Goal: Communication & Community: Answer question/provide support

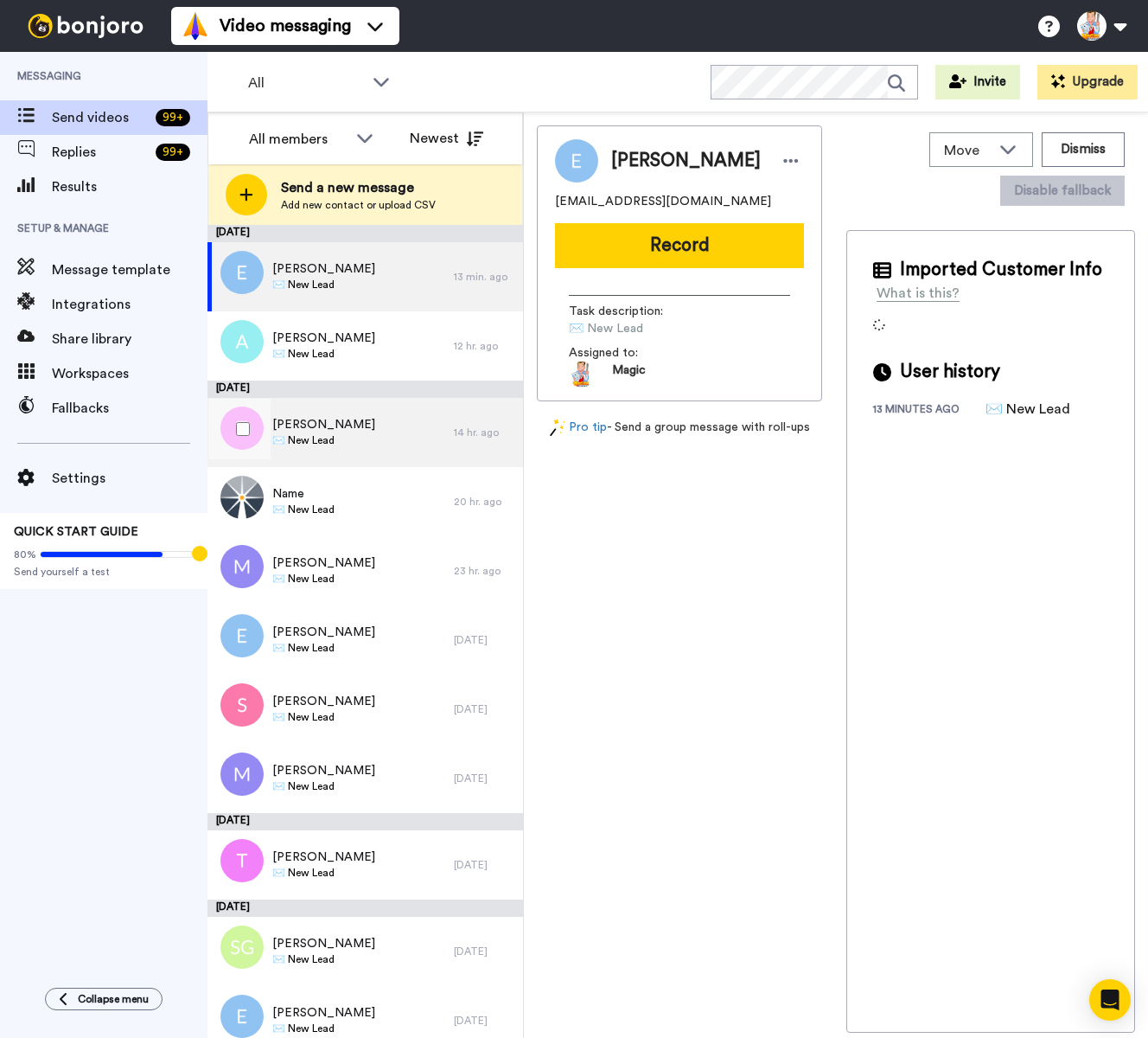
click at [392, 422] on div "[PERSON_NAME] ✉️ New Lead" at bounding box center [330, 432] width 246 height 69
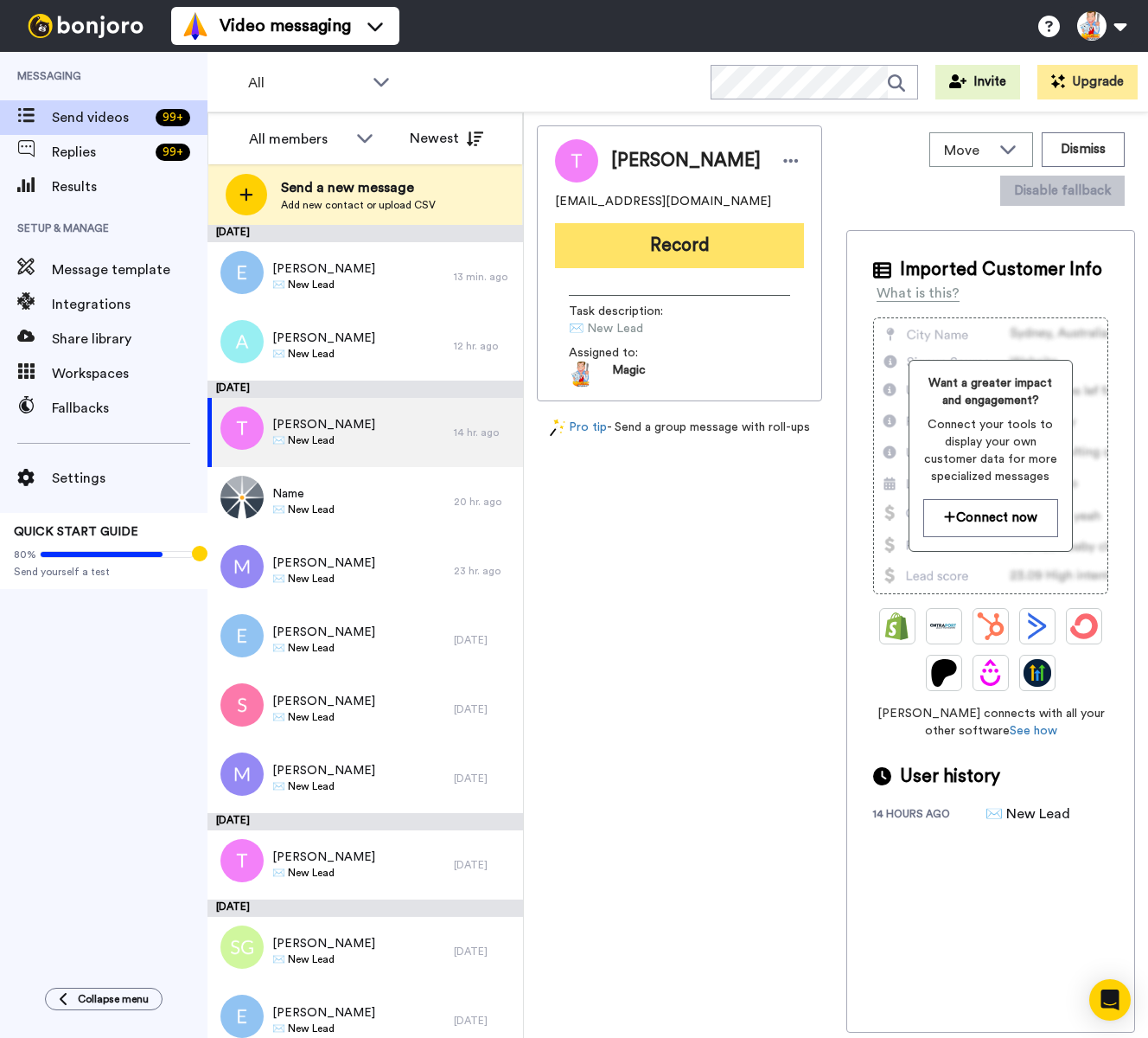
click at [661, 248] on button "Record" at bounding box center [680, 245] width 249 height 45
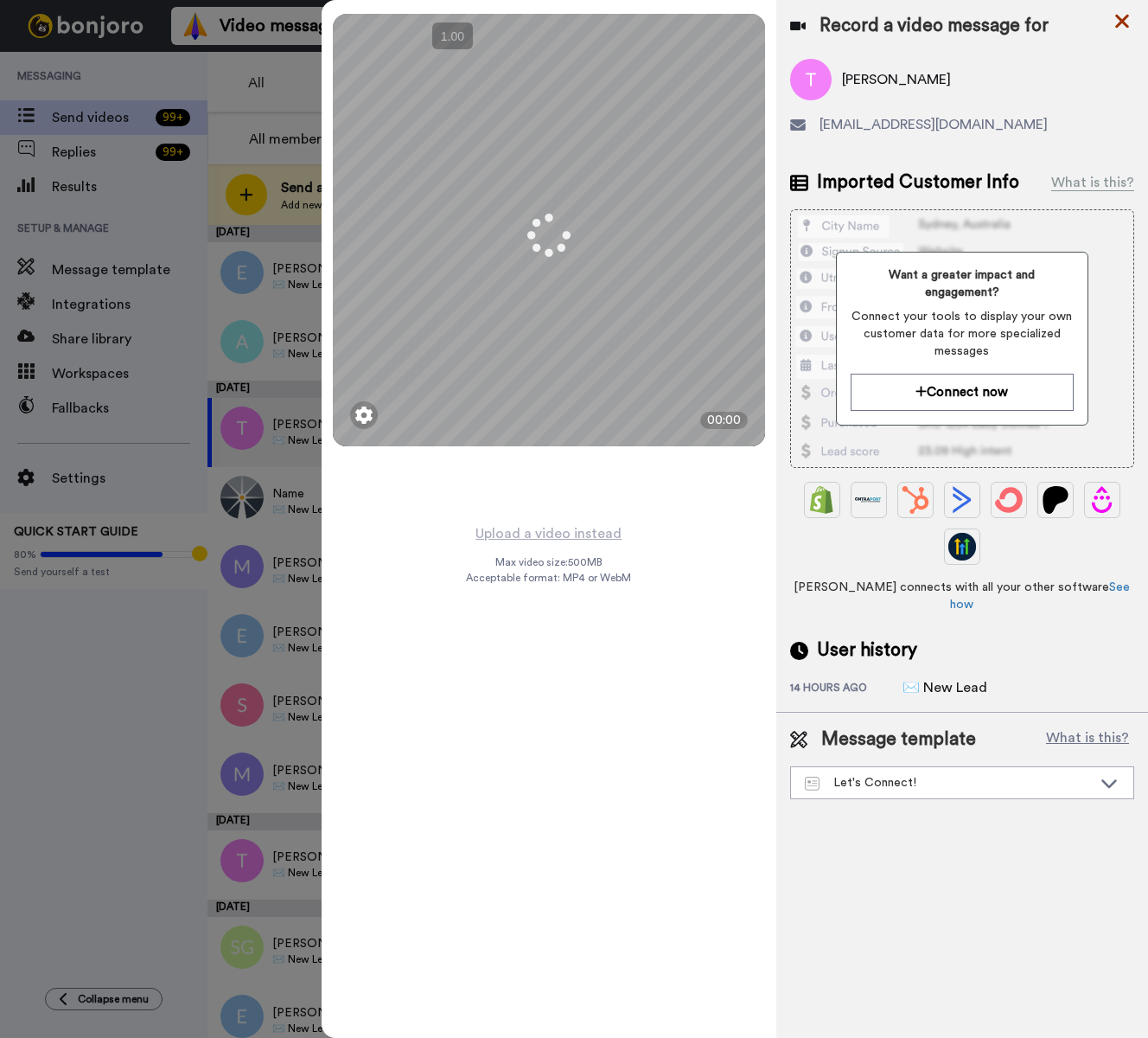
click at [1123, 19] on icon at bounding box center [1122, 21] width 14 height 14
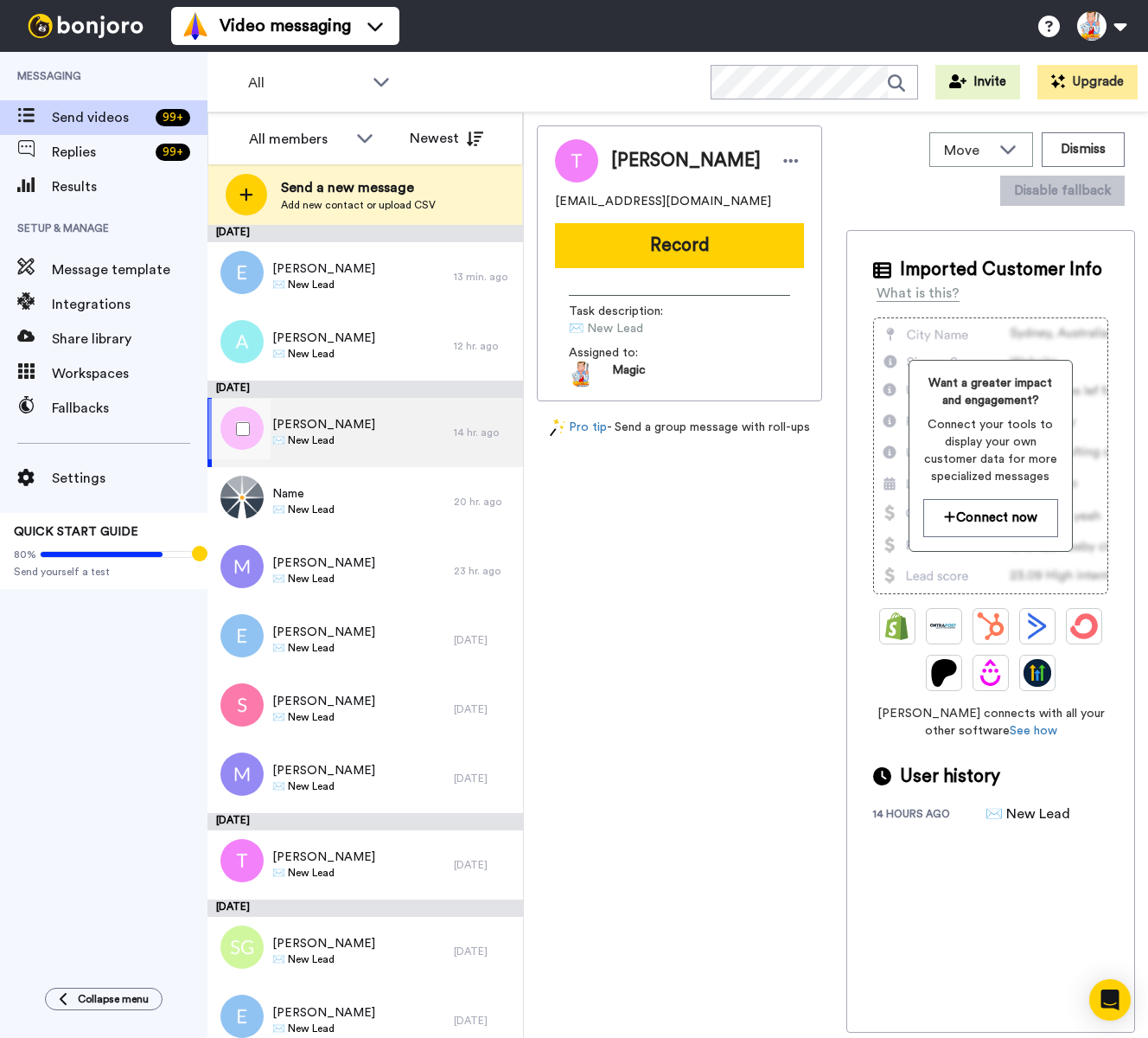
click at [430, 418] on div "[PERSON_NAME] ✉️ New Lead" at bounding box center [330, 432] width 246 height 69
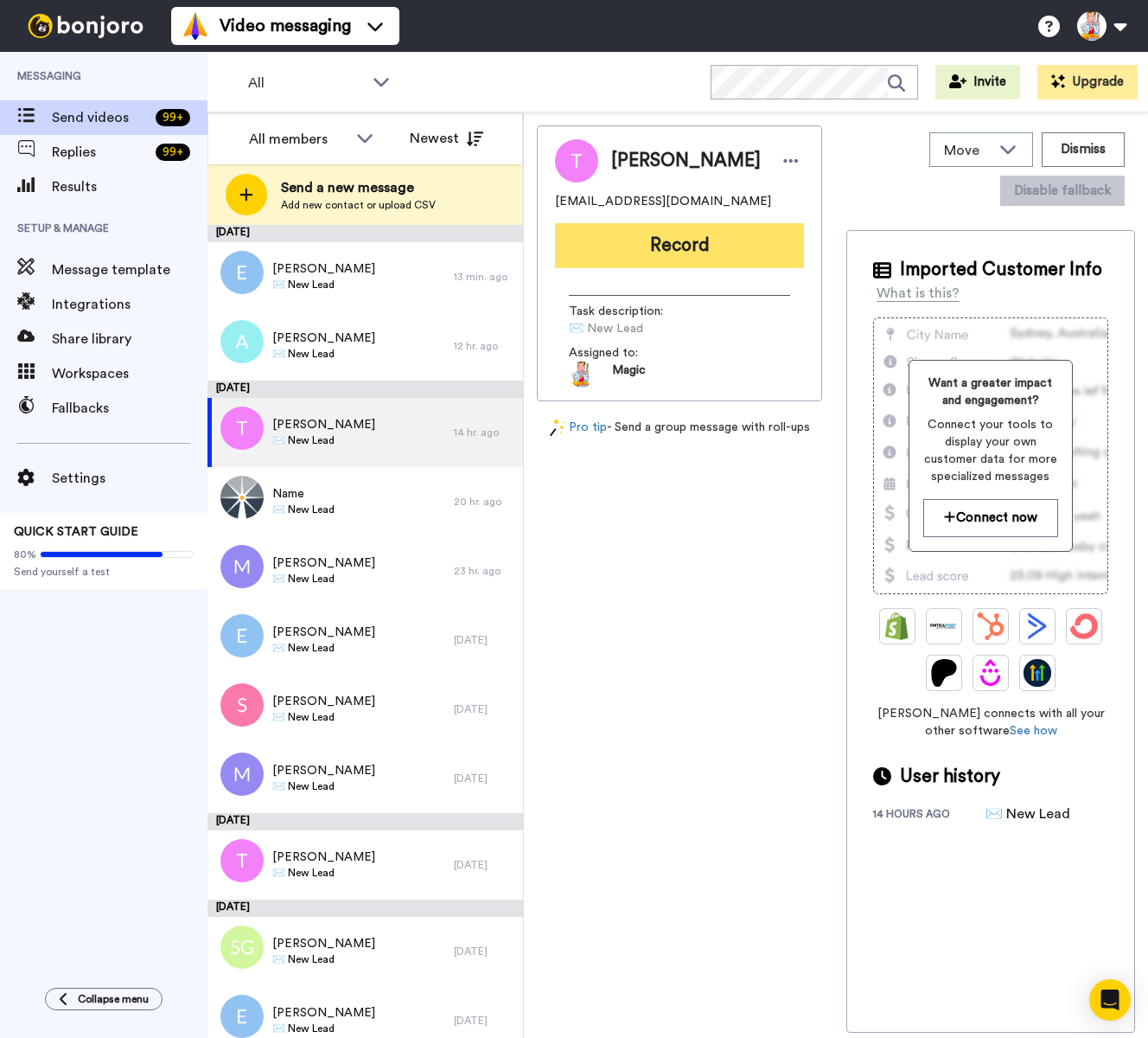
click at [655, 235] on button "Record" at bounding box center [680, 245] width 249 height 45
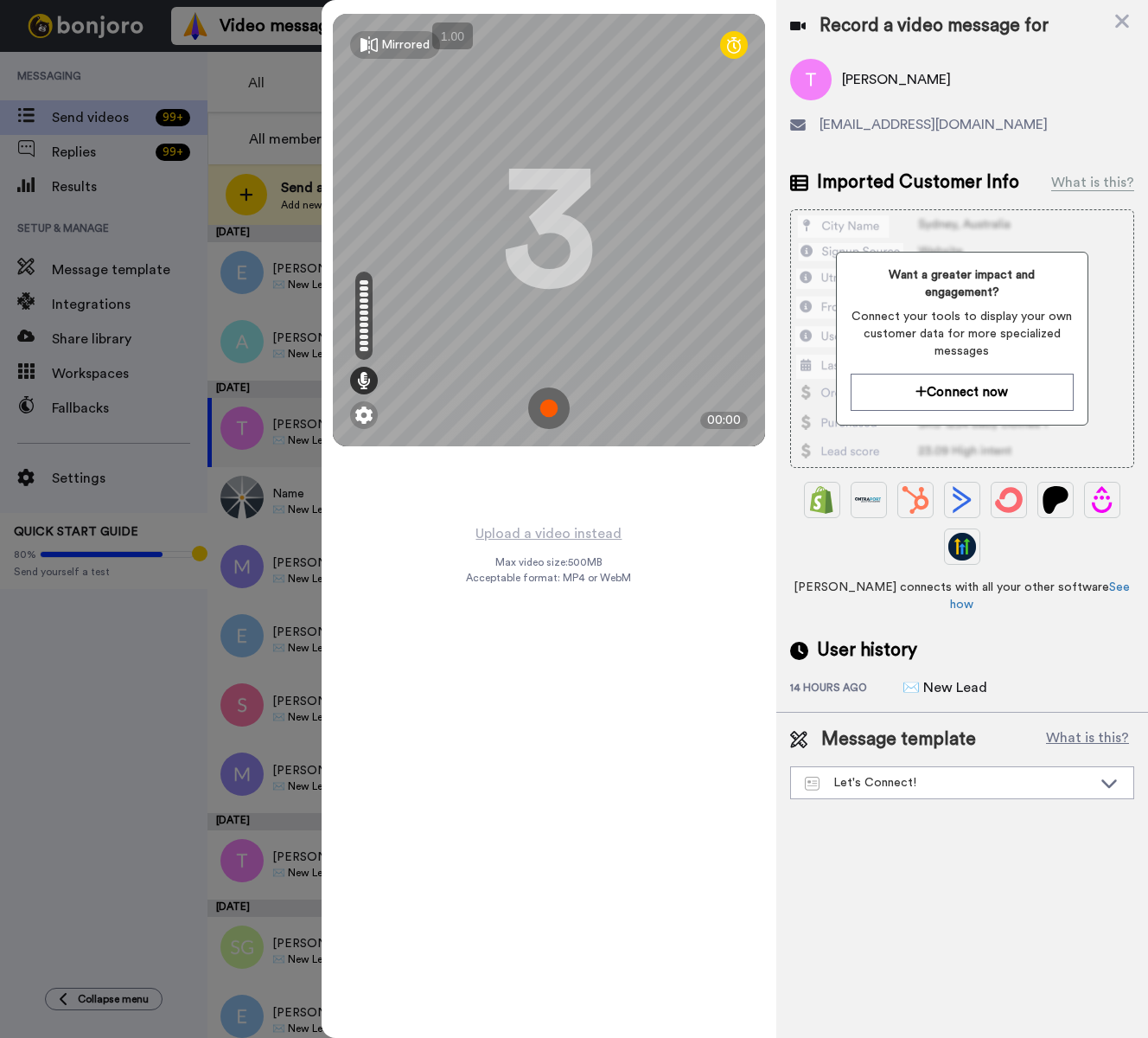
click at [552, 404] on img at bounding box center [549, 409] width 41 height 41
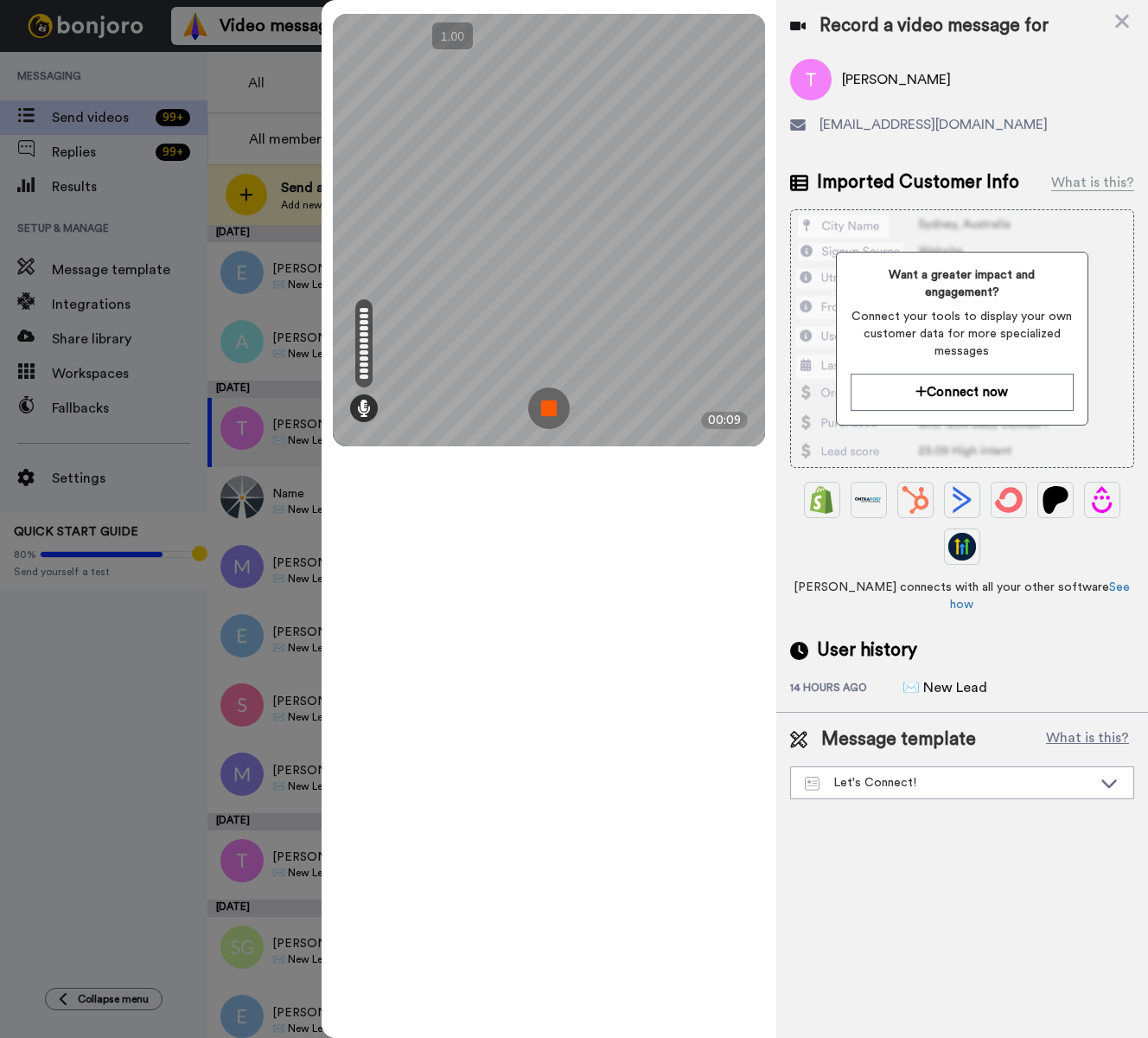
click at [552, 404] on img at bounding box center [549, 409] width 41 height 41
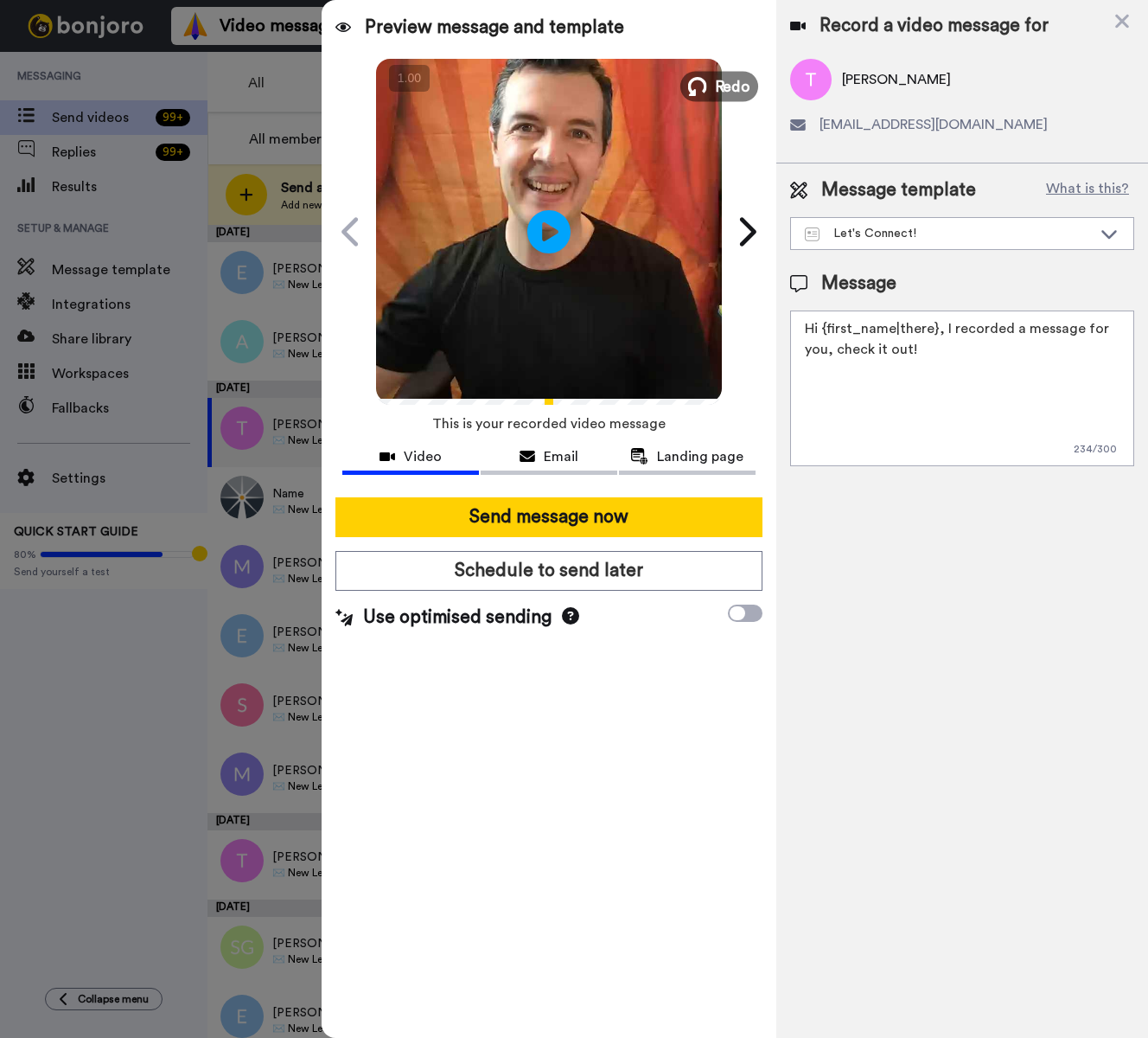
click at [724, 87] on span "Redo" at bounding box center [732, 85] width 36 height 23
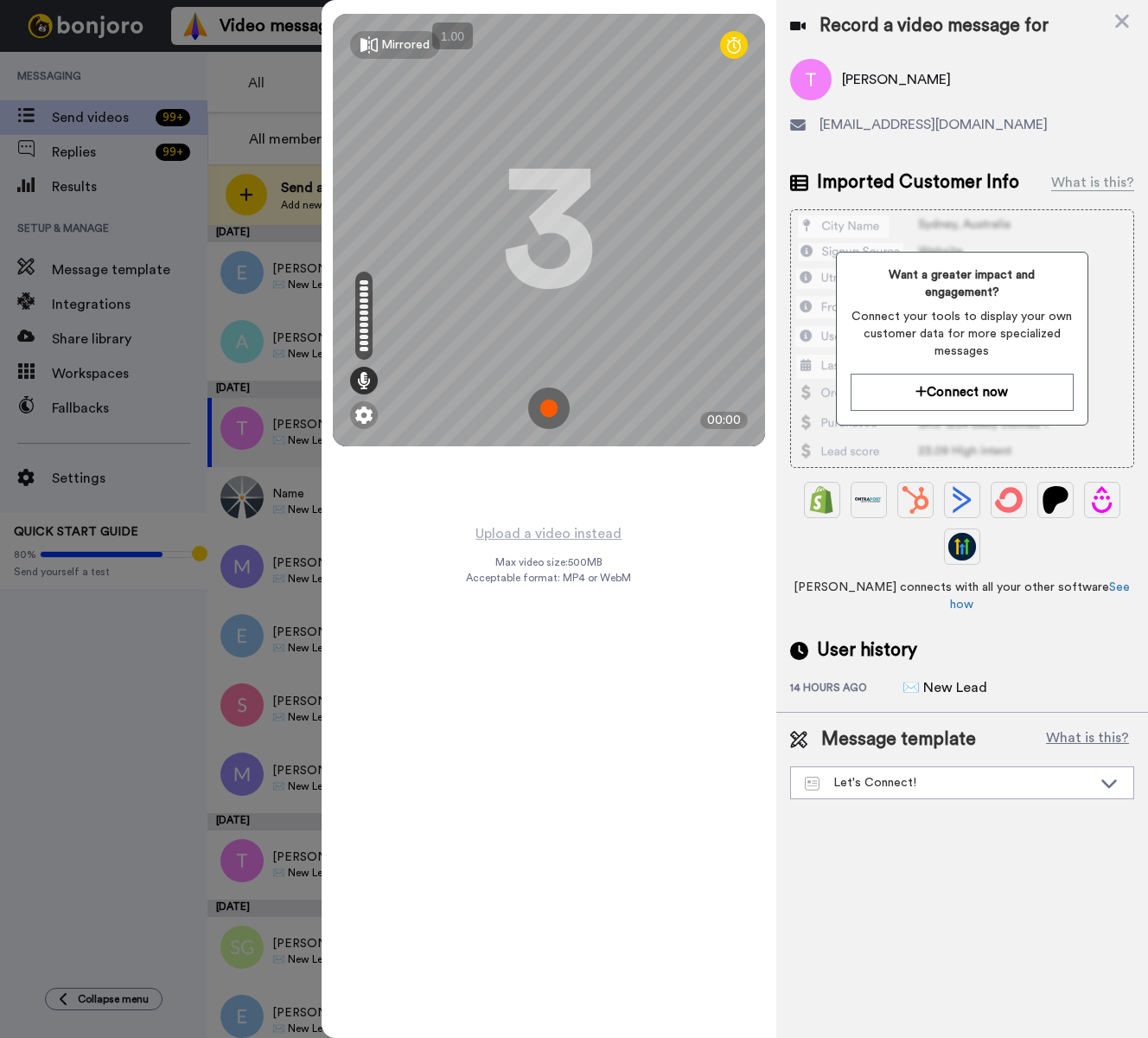
click at [547, 409] on img at bounding box center [549, 409] width 41 height 41
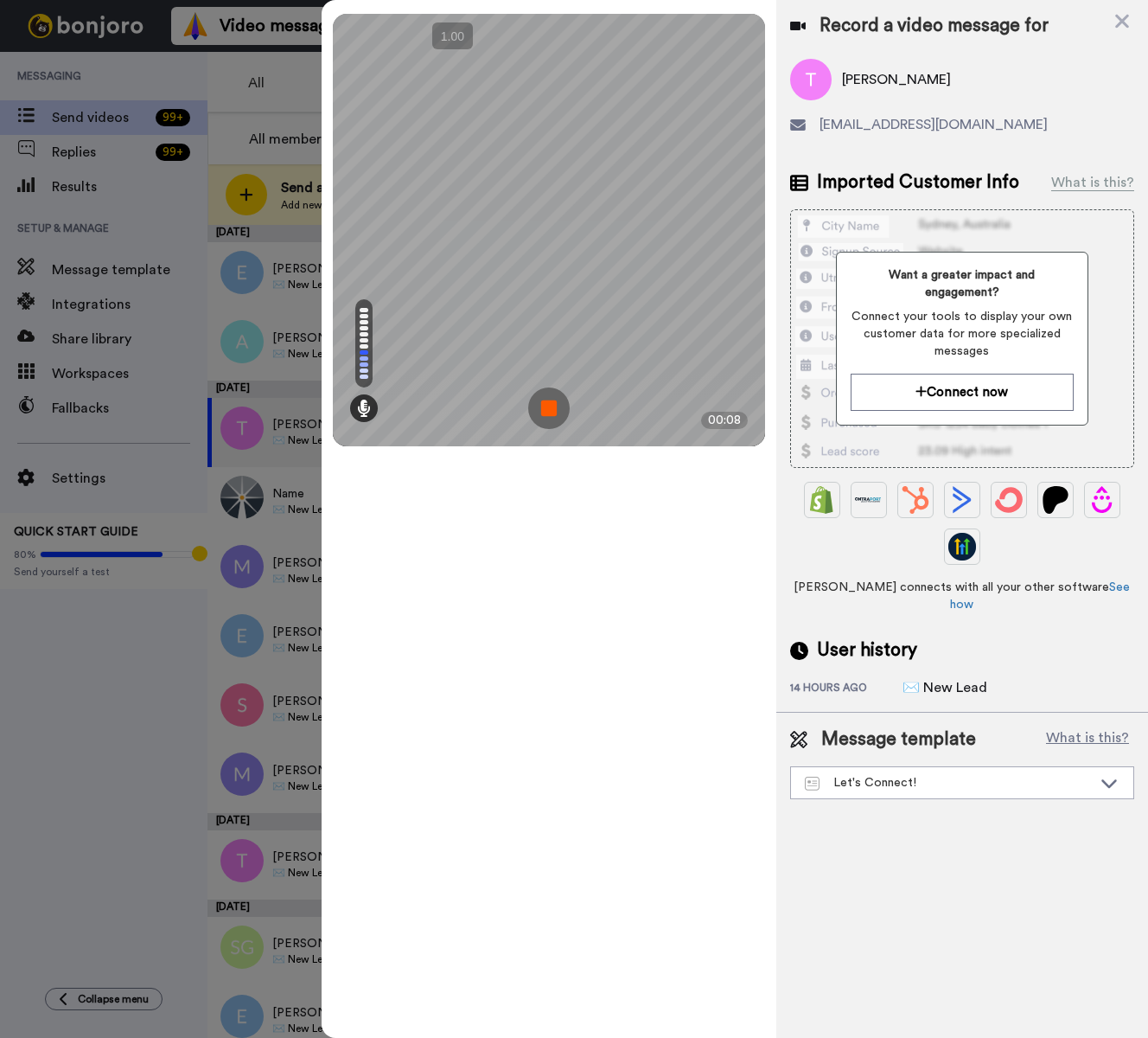
click at [547, 409] on img at bounding box center [549, 409] width 41 height 41
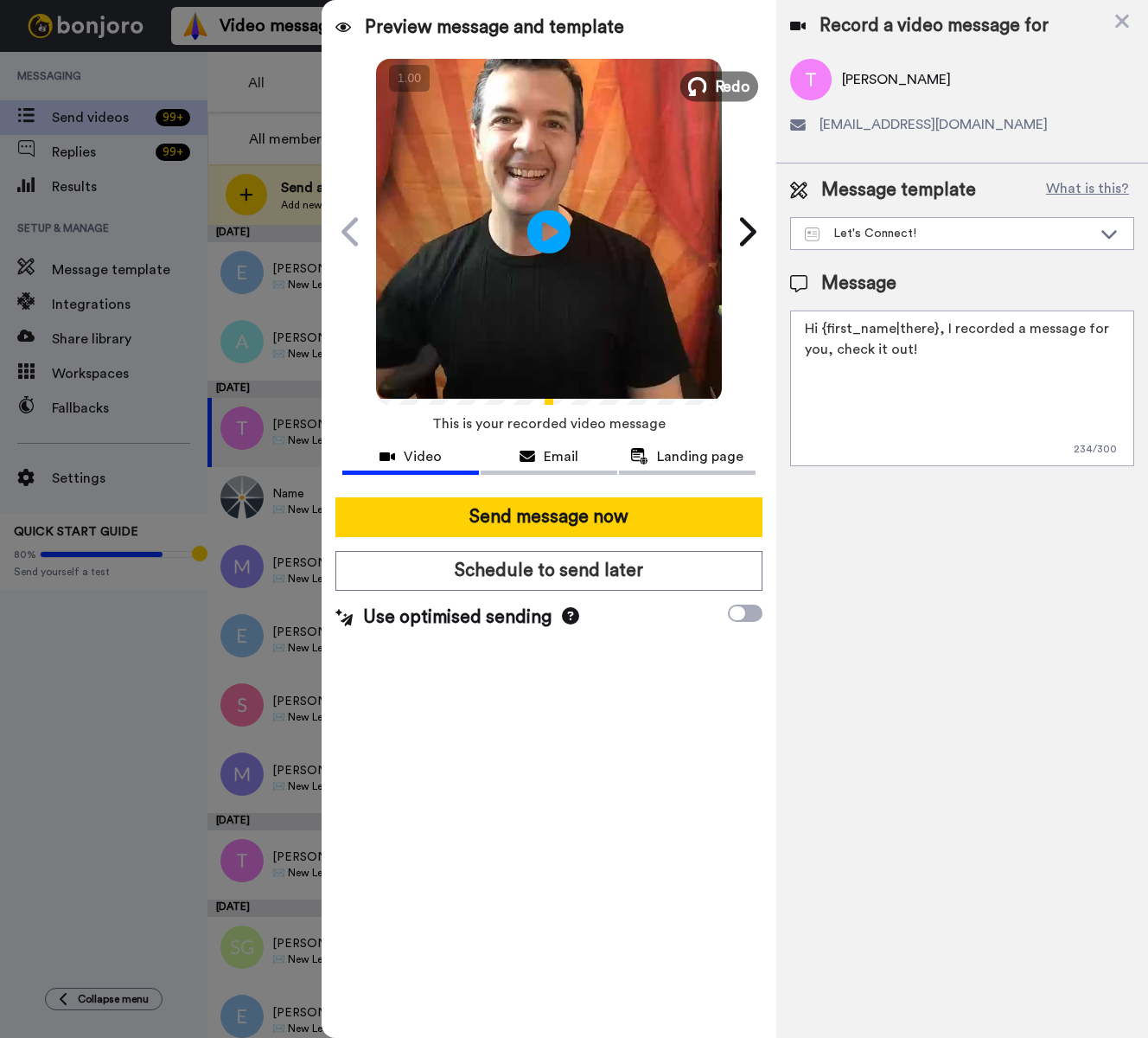
click at [724, 89] on span "Redo" at bounding box center [732, 85] width 36 height 23
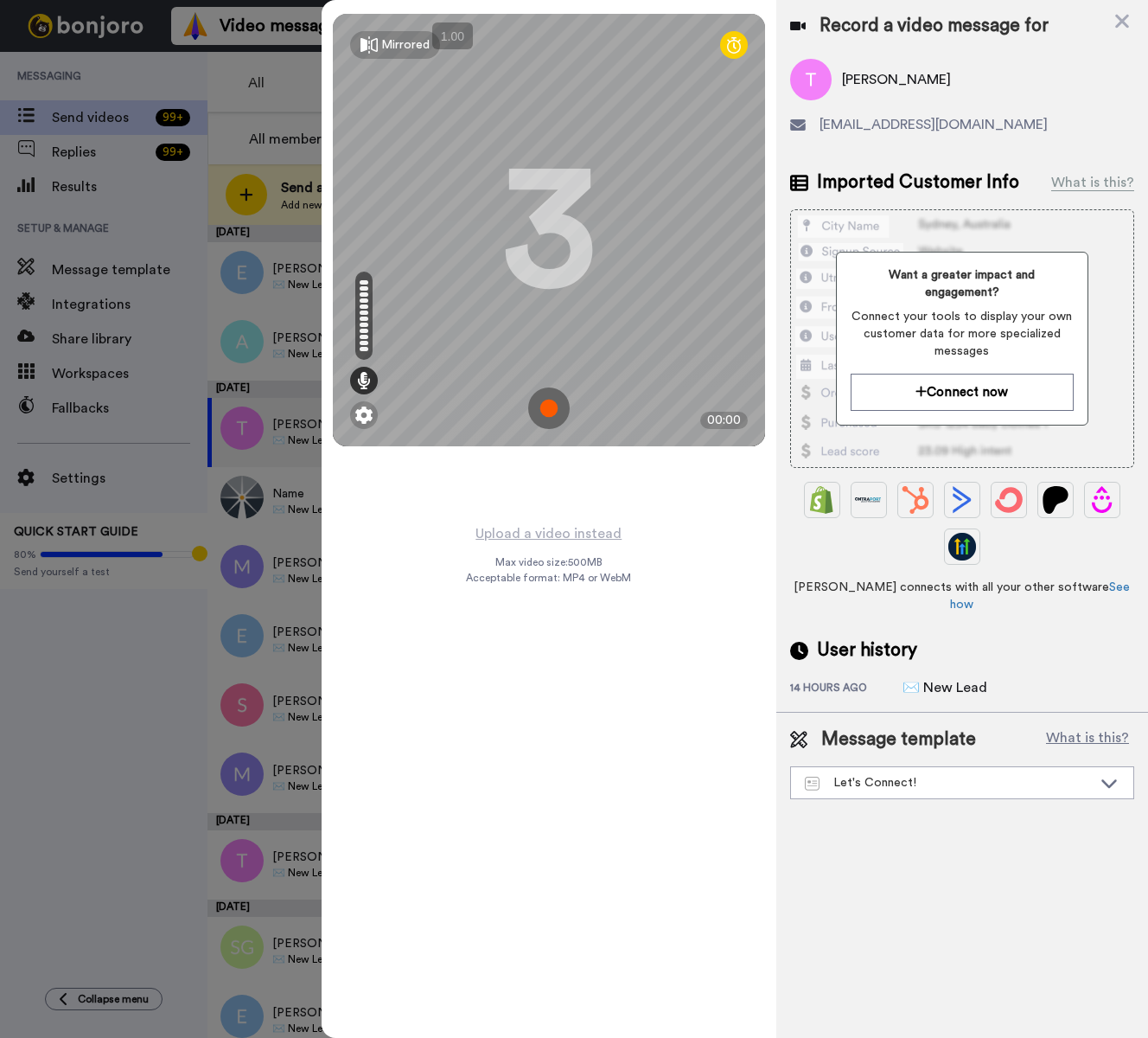
click at [544, 407] on img at bounding box center [549, 409] width 41 height 41
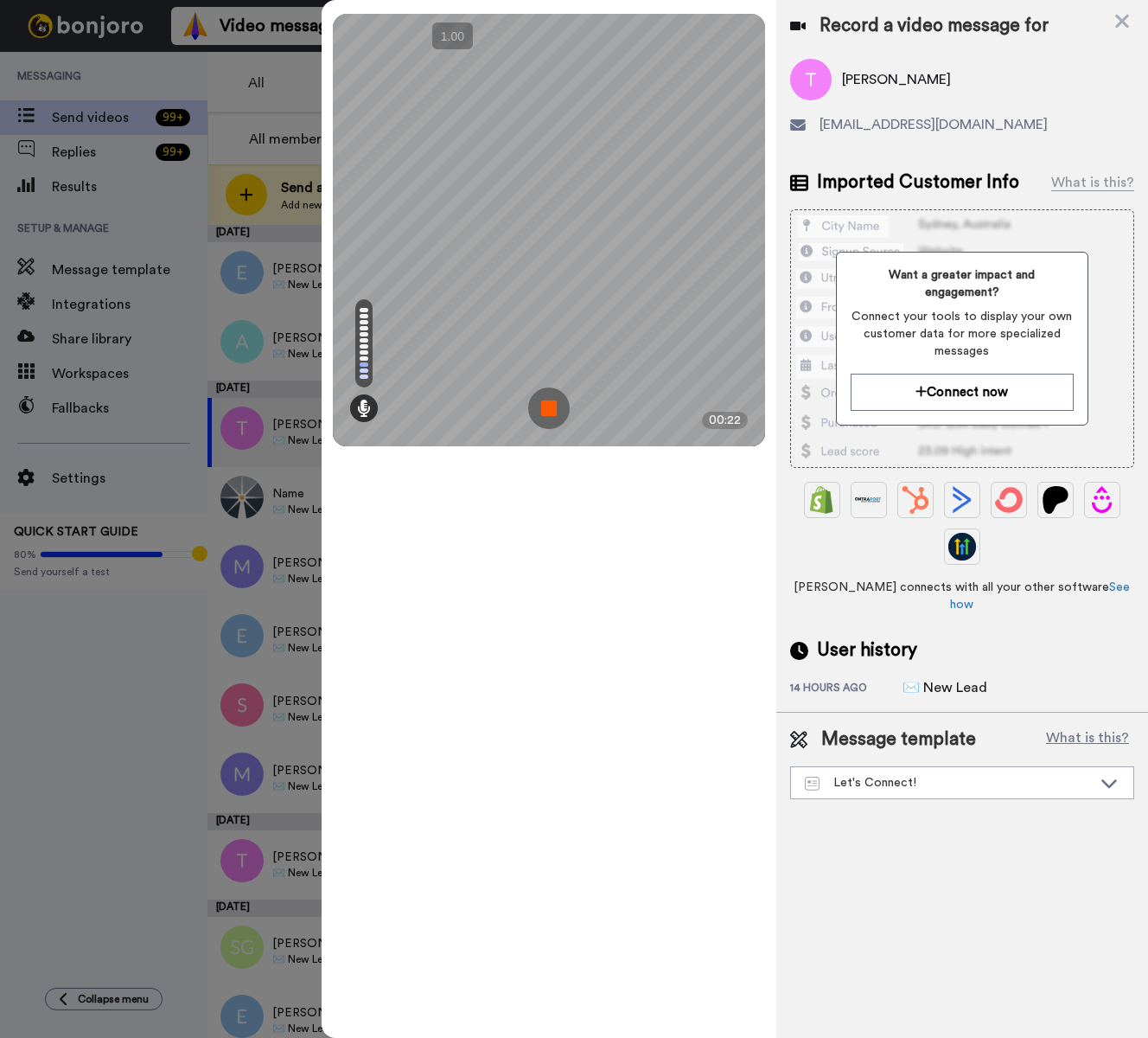
click at [544, 407] on img at bounding box center [549, 409] width 41 height 41
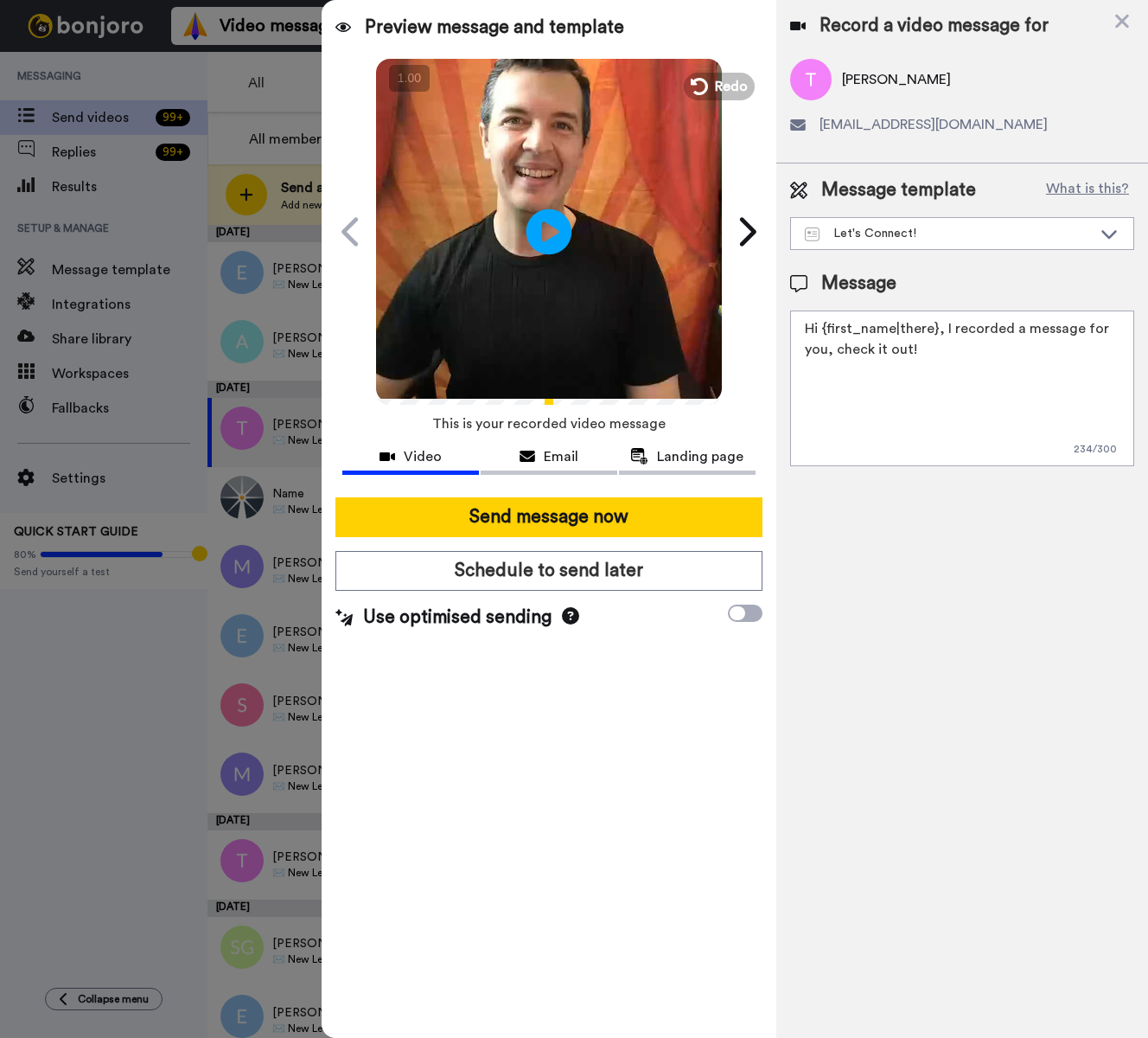
click at [562, 223] on icon at bounding box center [549, 231] width 46 height 46
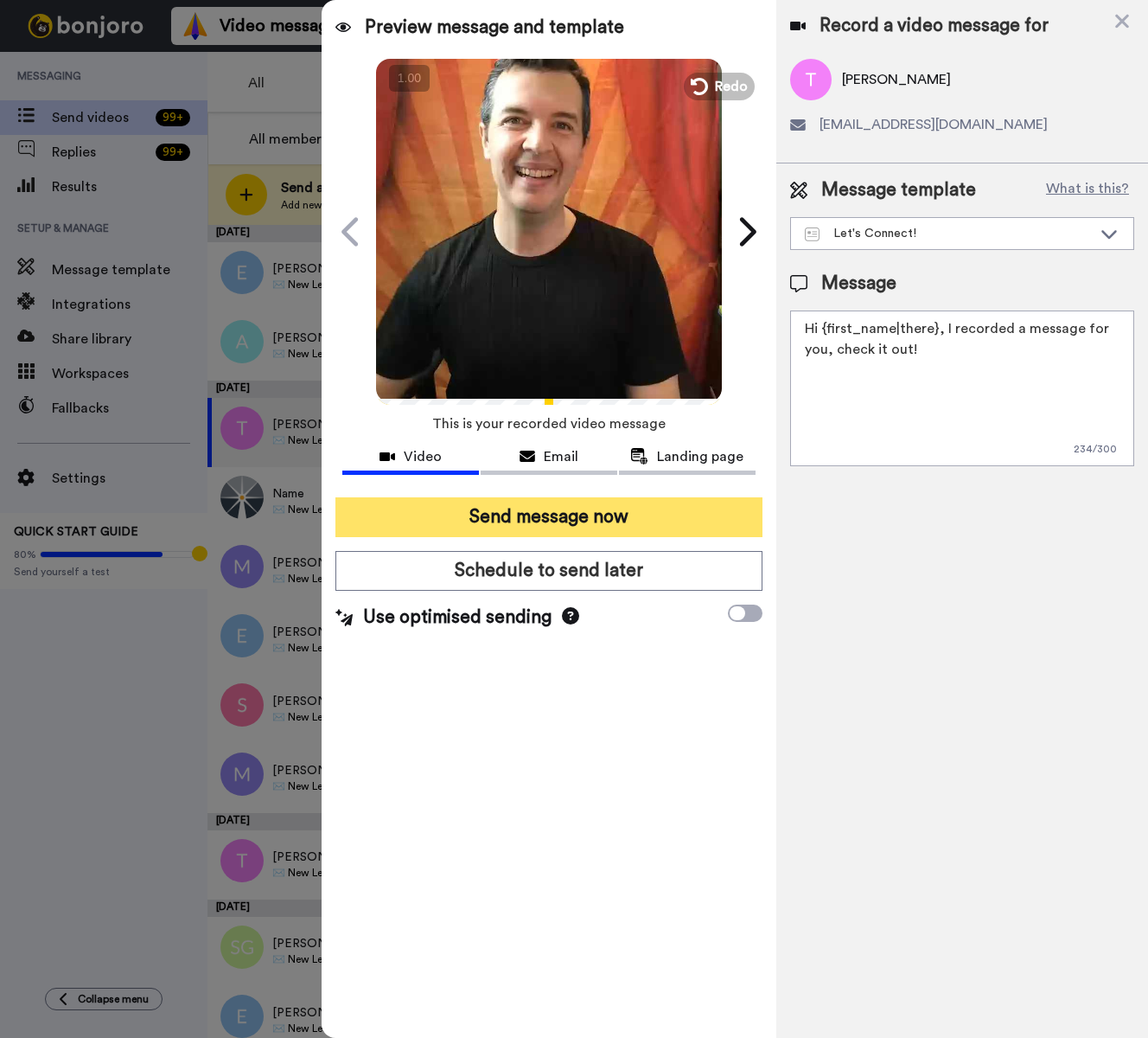
click at [588, 516] on button "Send message now" at bounding box center [549, 517] width 427 height 40
